Goal: Find specific page/section: Find specific page/section

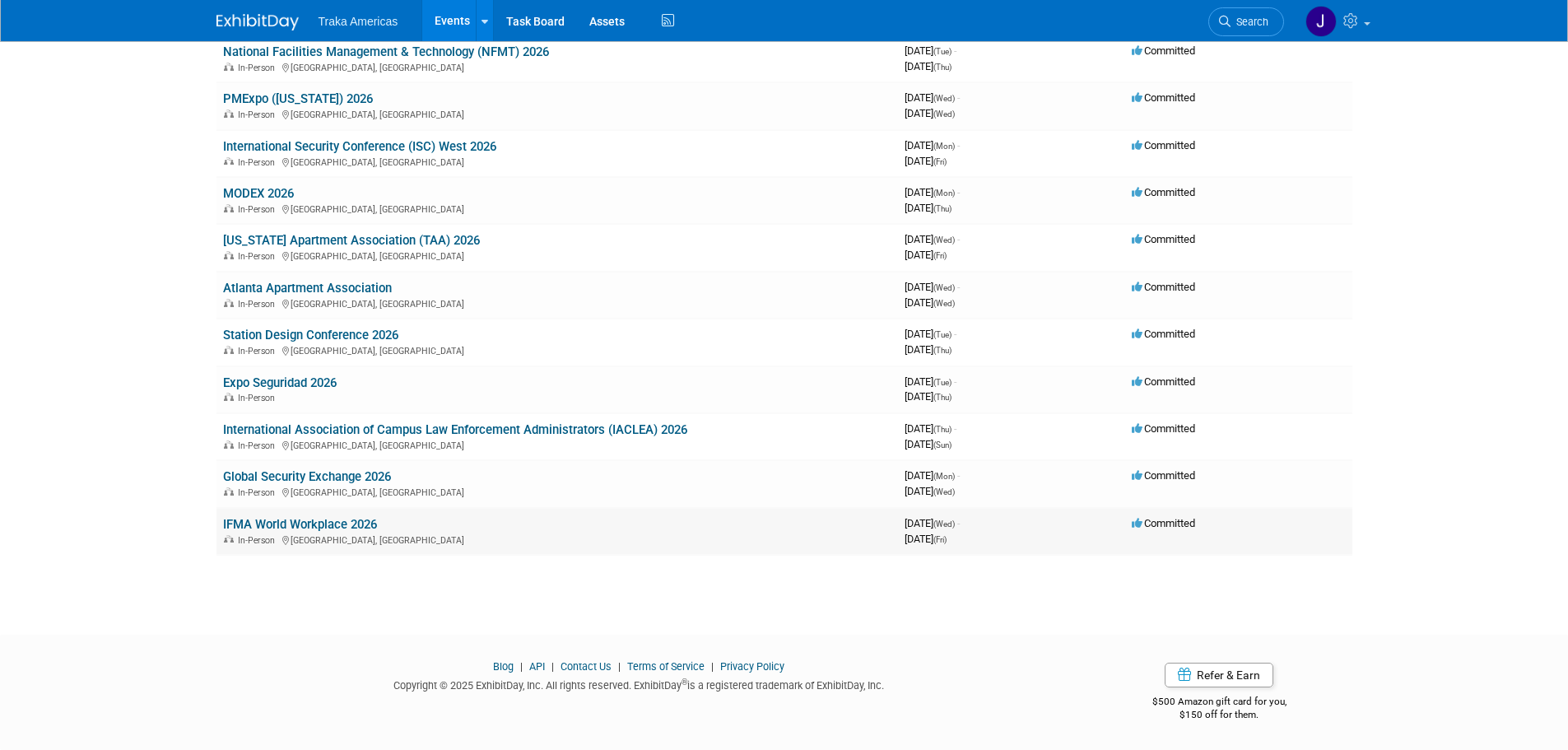
click at [303, 525] on link "IFMA World Workplace 2026" at bounding box center [300, 523] width 154 height 14
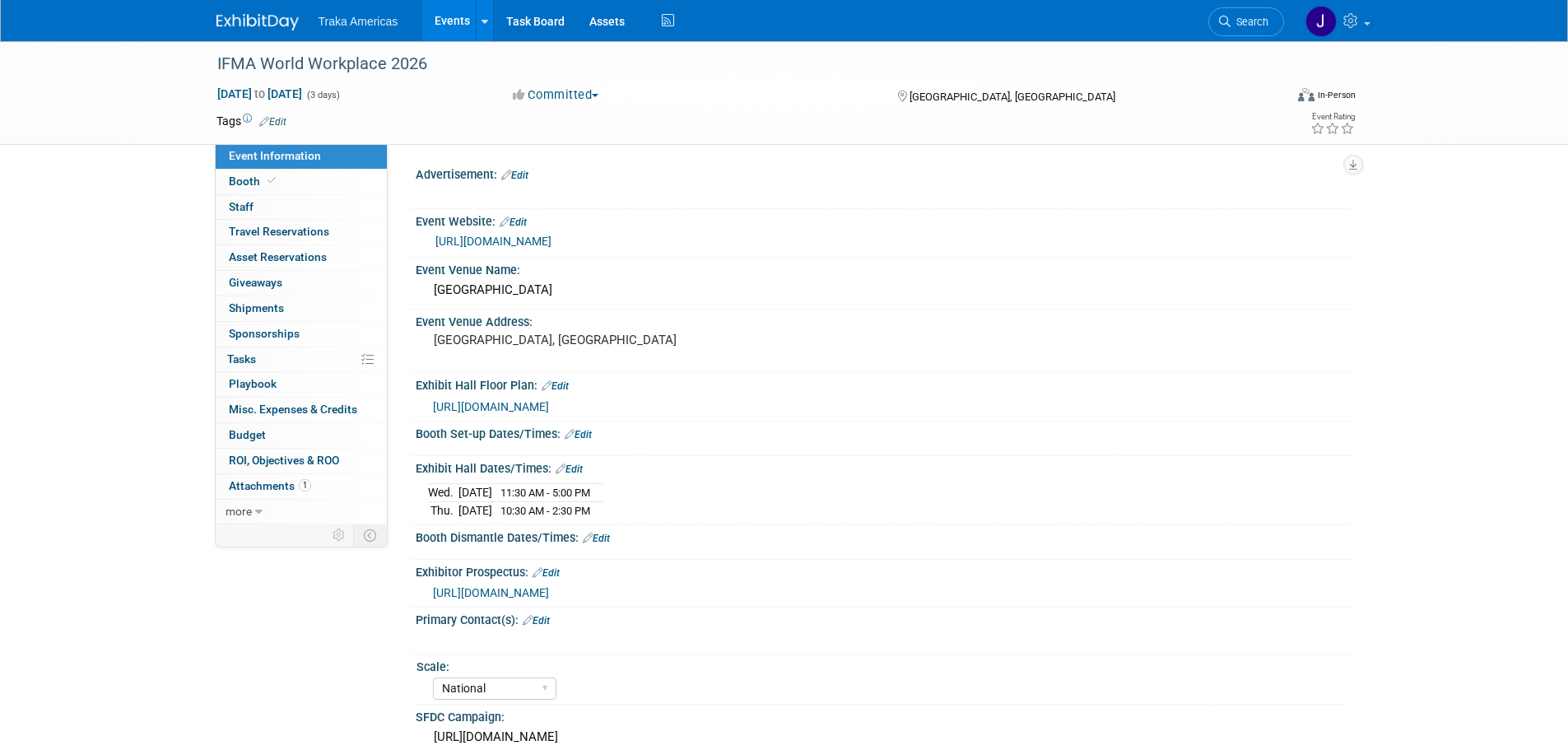
select select "National"
click at [305, 179] on link "Booth" at bounding box center [302, 182] width 172 height 25
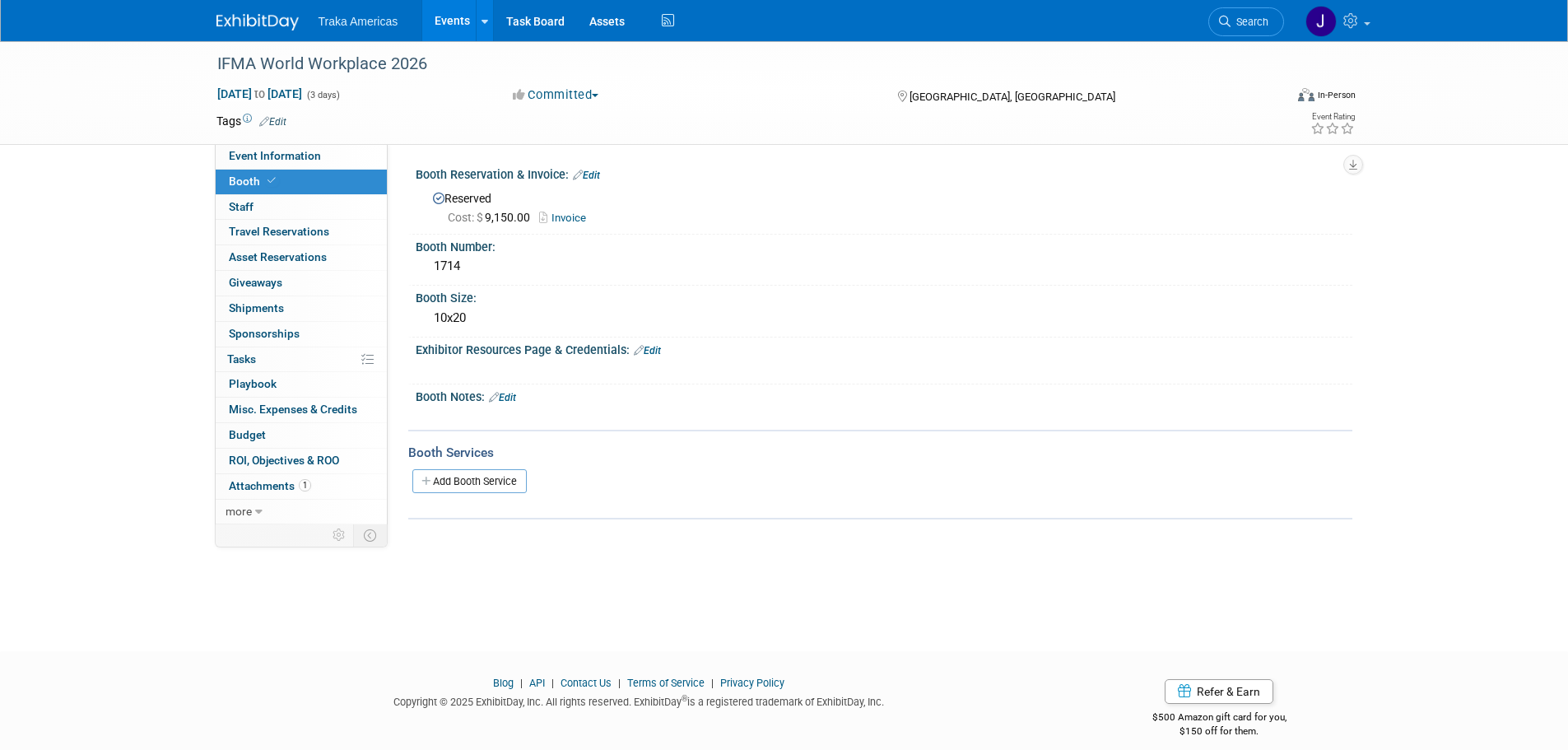
click at [563, 218] on link "Invoice" at bounding box center [566, 217] width 55 height 13
